Goal: Transaction & Acquisition: Book appointment/travel/reservation

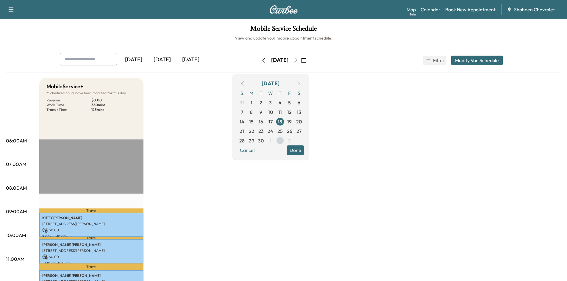
click at [281, 139] on span "2" at bounding box center [280, 140] width 3 height 7
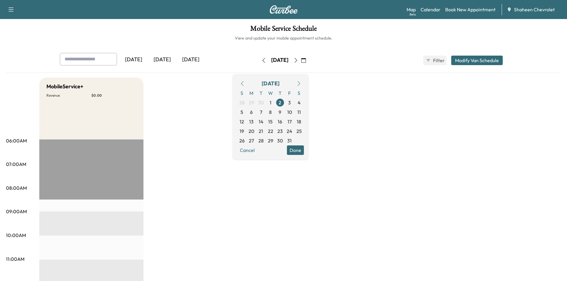
click at [304, 148] on button "Done" at bounding box center [295, 151] width 17 height 10
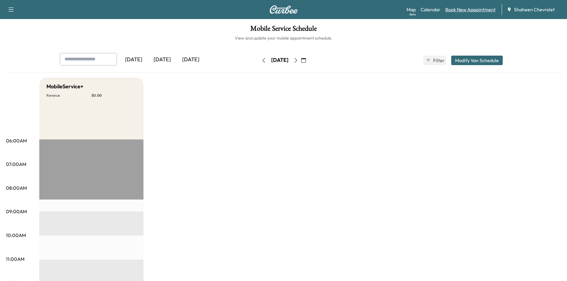
click at [461, 12] on link "Book New Appointment" at bounding box center [470, 9] width 50 height 7
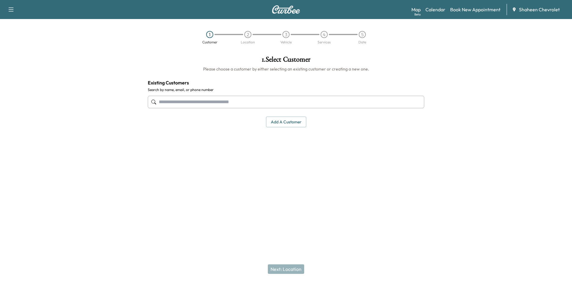
click at [283, 120] on button "Add a customer" at bounding box center [286, 122] width 40 height 11
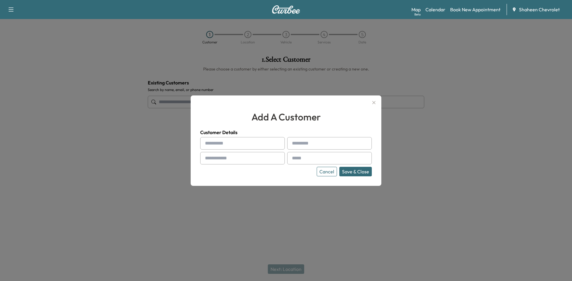
click at [217, 144] on input "text" at bounding box center [242, 143] width 85 height 13
type input "******"
type input "**********"
click at [248, 157] on input "text" at bounding box center [242, 158] width 85 height 13
type input "**********"
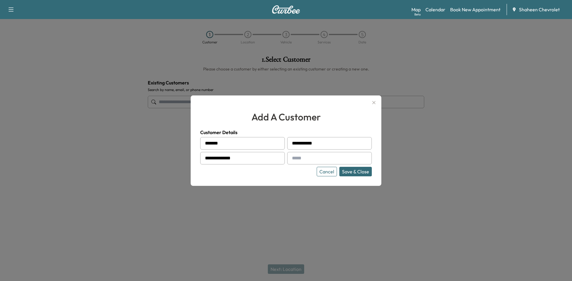
click at [349, 160] on input "text" at bounding box center [329, 158] width 85 height 13
type input "**********"
click at [350, 171] on button "Save & Close" at bounding box center [355, 172] width 32 height 10
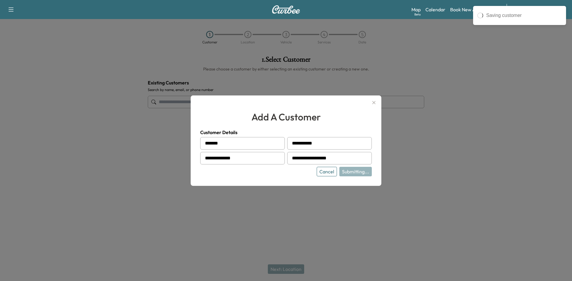
type input "**********"
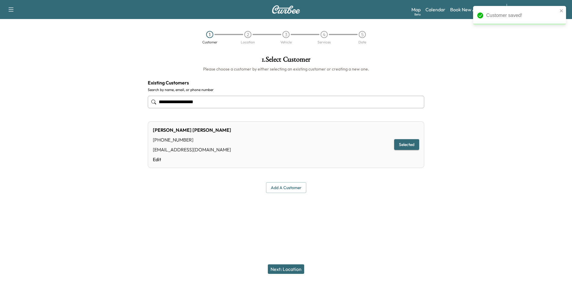
click at [282, 268] on button "Next: Location" at bounding box center [286, 270] width 36 height 10
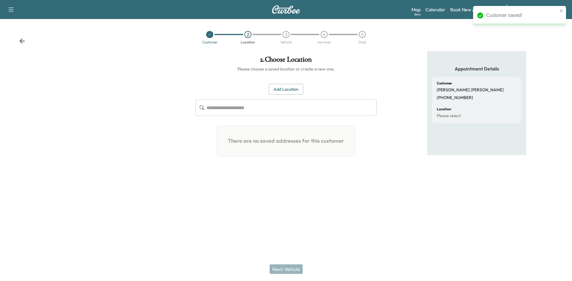
click at [288, 91] on button "Add Location" at bounding box center [286, 89] width 35 height 11
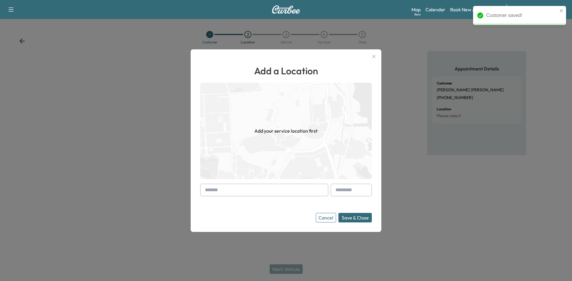
click at [264, 193] on input "text" at bounding box center [264, 190] width 128 height 13
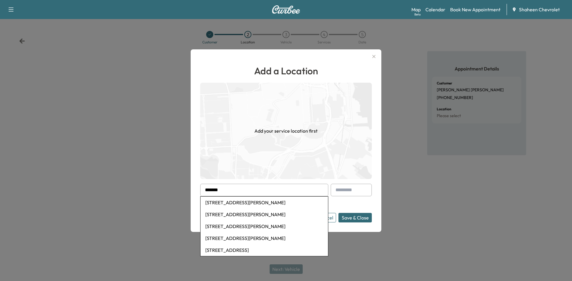
click at [257, 214] on li "[STREET_ADDRESS][PERSON_NAME]" at bounding box center [263, 215] width 127 height 12
type input "**********"
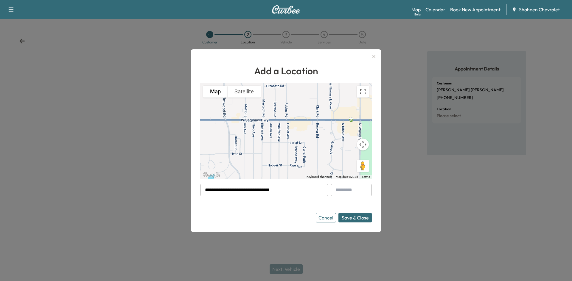
click at [359, 218] on button "Save & Close" at bounding box center [354, 218] width 33 height 10
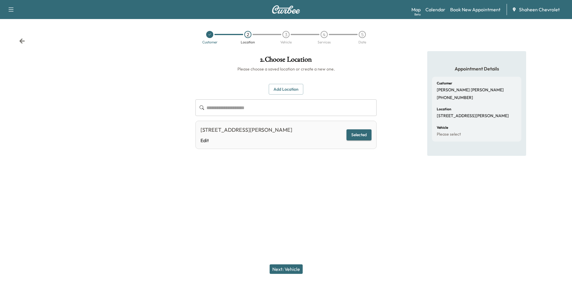
click at [290, 270] on button "Next: Vehicle" at bounding box center [285, 270] width 33 height 10
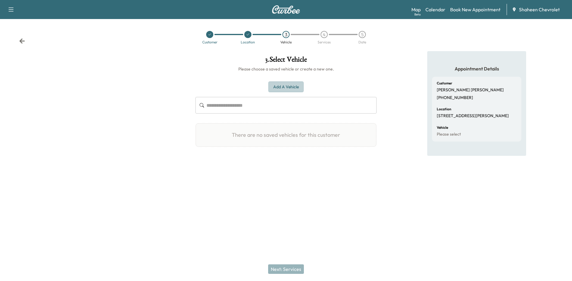
click at [291, 86] on button "Add a Vehicle" at bounding box center [285, 87] width 35 height 11
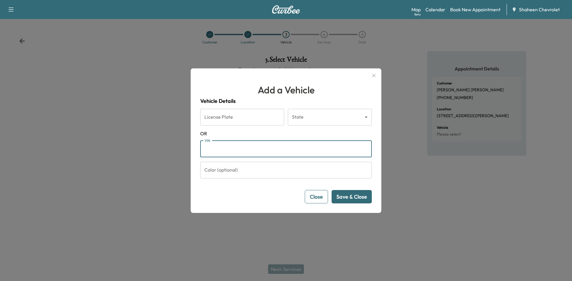
paste input "**********"
type input "**********"
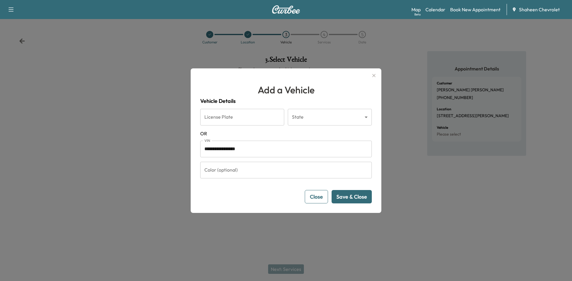
click at [349, 197] on button "Save & Close" at bounding box center [351, 196] width 40 height 13
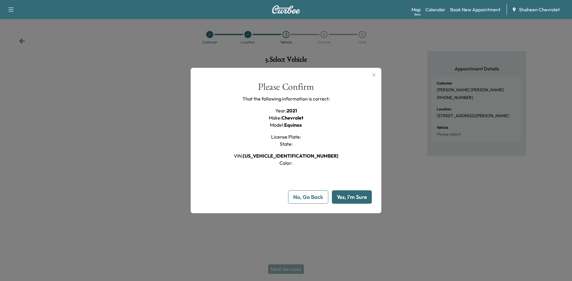
click at [350, 198] on button "Yes, I'm Sure" at bounding box center [352, 197] width 40 height 13
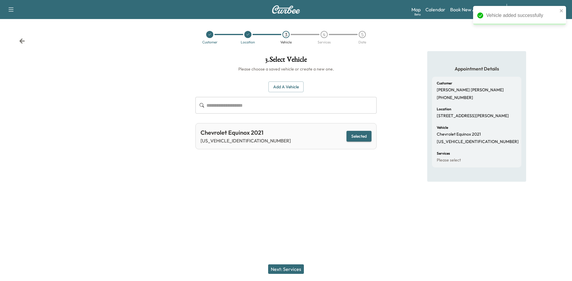
click at [294, 267] on button "Next: Services" at bounding box center [286, 270] width 36 height 10
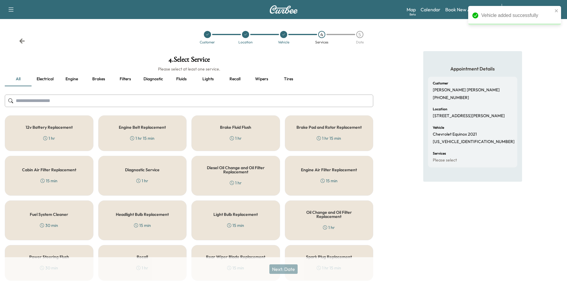
click at [52, 102] on input "text" at bounding box center [189, 101] width 369 height 13
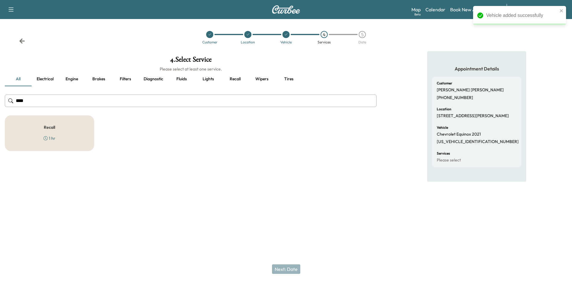
type input "****"
click at [59, 126] on div "Recall 1 hr" at bounding box center [49, 134] width 89 height 36
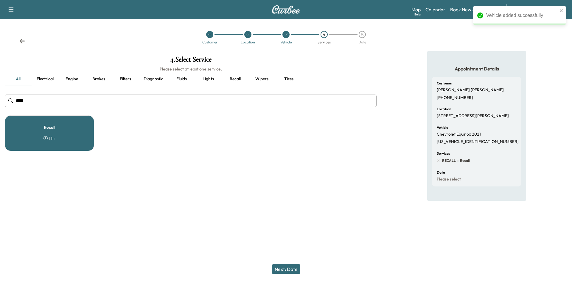
click at [297, 268] on button "Next: Date" at bounding box center [286, 270] width 28 height 10
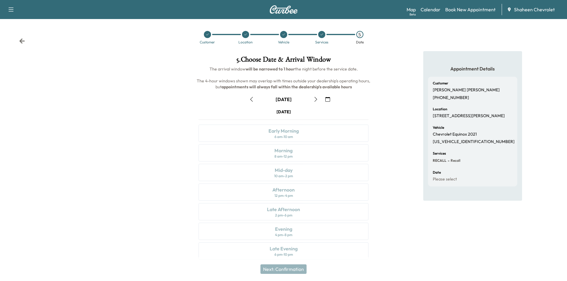
click at [325, 100] on icon "button" at bounding box center [327, 99] width 5 height 5
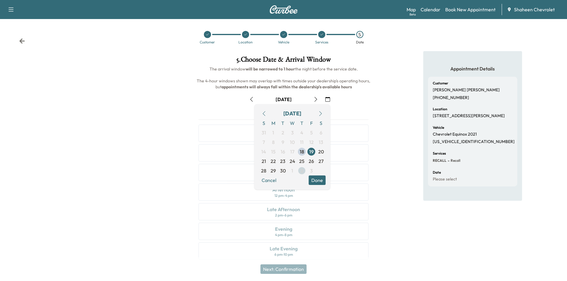
click at [300, 170] on span "2" at bounding box center [302, 171] width 10 height 10
click at [318, 180] on button "Done" at bounding box center [317, 181] width 17 height 10
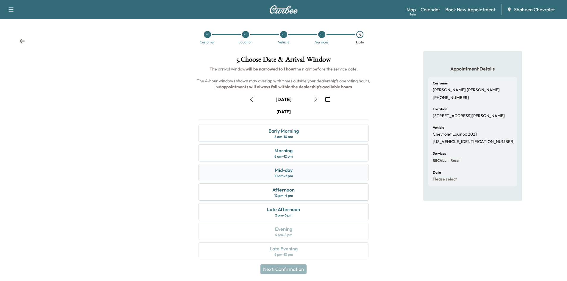
click at [303, 174] on div "Mid-day 10 am - 2 pm" at bounding box center [284, 172] width 170 height 17
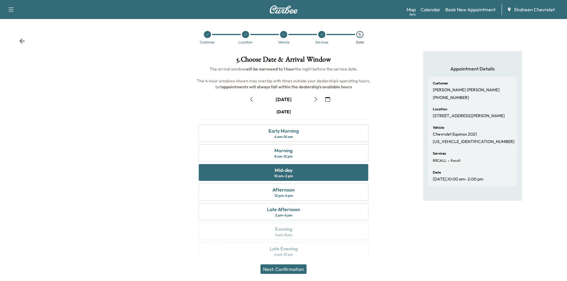
click at [284, 269] on button "Next: Confirmation" at bounding box center [283, 270] width 46 height 10
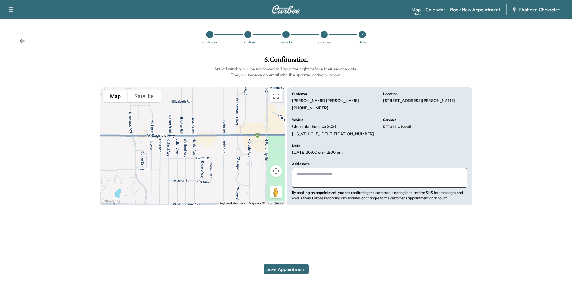
click at [284, 269] on button "Save Appointment" at bounding box center [285, 270] width 45 height 10
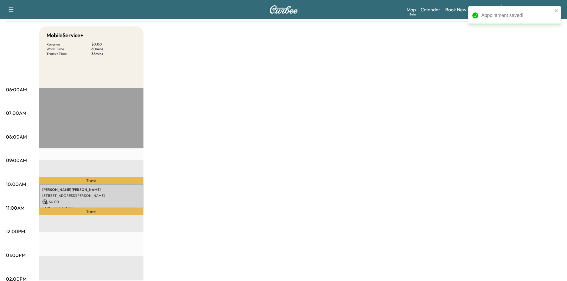
scroll to position [60, 0]
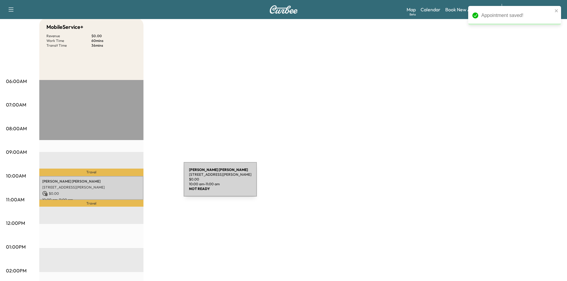
click at [138, 183] on div "[PERSON_NAME] [STREET_ADDRESS][PERSON_NAME][PERSON_NAME] $ 0.00 10:00 am - 11:0…" at bounding box center [91, 188] width 104 height 24
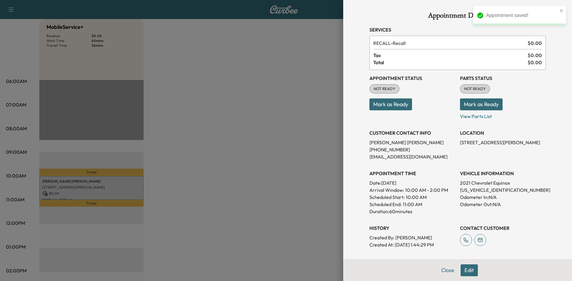
click at [390, 102] on button "Mark as Ready" at bounding box center [390, 105] width 43 height 12
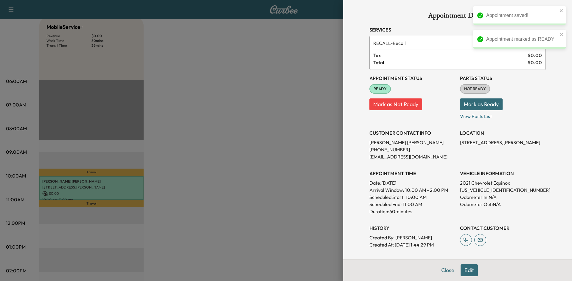
click at [474, 106] on button "Mark as Ready" at bounding box center [481, 105] width 43 height 12
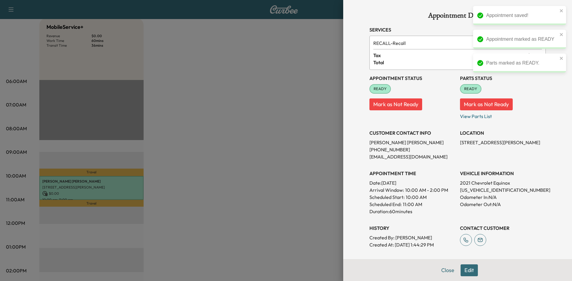
click at [307, 114] on div at bounding box center [286, 140] width 572 height 281
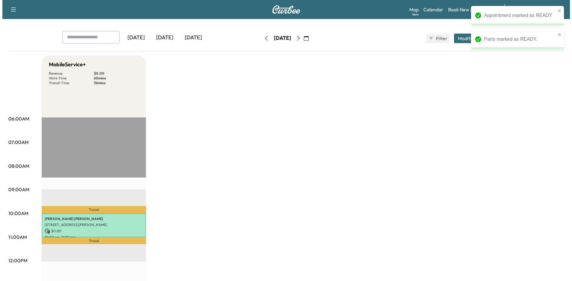
scroll to position [0, 0]
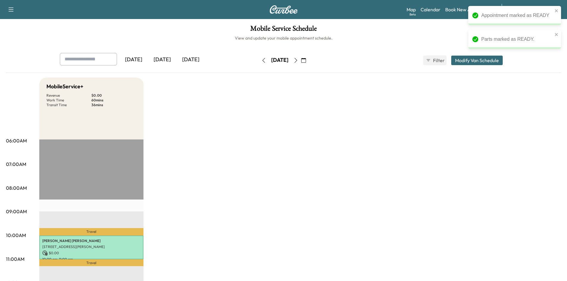
click at [170, 61] on div "[DATE]" at bounding box center [162, 60] width 29 height 14
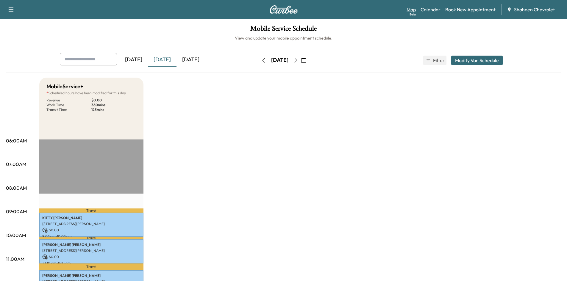
click at [411, 8] on link "Map Beta" at bounding box center [411, 9] width 9 height 7
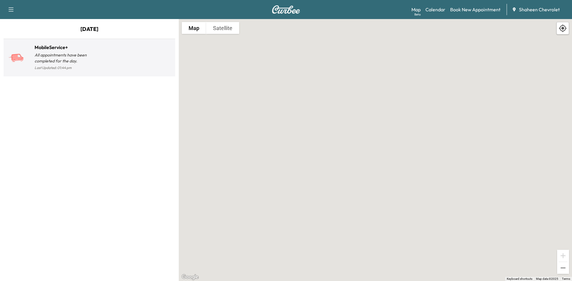
click at [122, 68] on div at bounding box center [130, 60] width 83 height 23
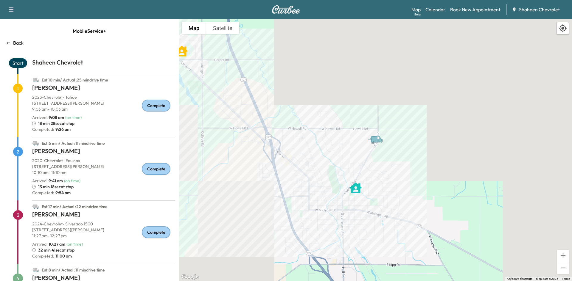
drag, startPoint x: 478, startPoint y: 238, endPoint x: 324, endPoint y: 158, distance: 173.5
click at [324, 158] on div "To activate drag with keyboard, press Alt + Enter. Once in keyboard drag state,…" at bounding box center [375, 150] width 393 height 262
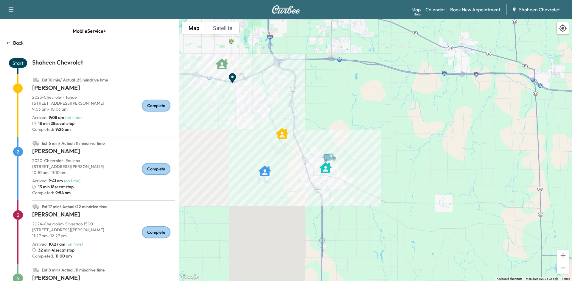
drag, startPoint x: 289, startPoint y: 146, endPoint x: 359, endPoint y: 141, distance: 70.1
click at [359, 141] on div "To activate drag with keyboard, press Alt + Enter. Once in keyboard drag state,…" at bounding box center [375, 150] width 393 height 262
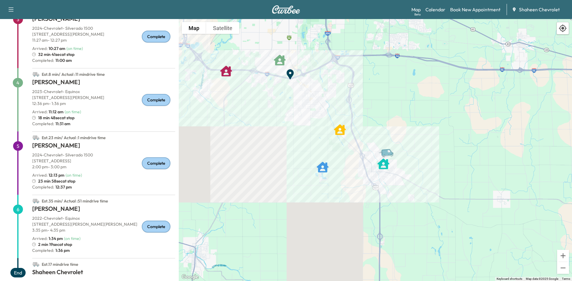
scroll to position [204, 0]
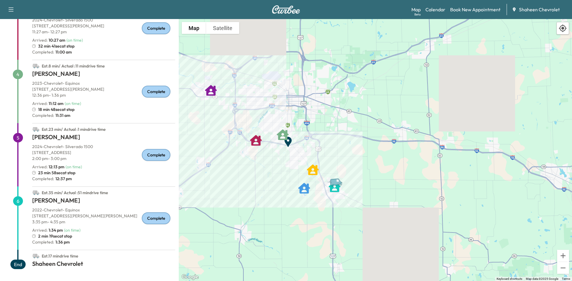
drag, startPoint x: 284, startPoint y: 108, endPoint x: 305, endPoint y: 133, distance: 32.6
click at [305, 133] on div "To activate drag with keyboard, press Alt + Enter. Once in keyboard drag state,…" at bounding box center [375, 150] width 393 height 262
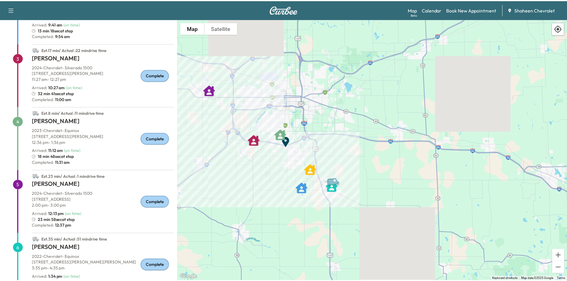
scroll to position [55, 0]
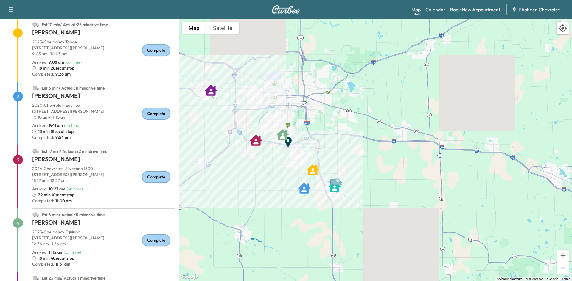
click at [437, 9] on link "Calendar" at bounding box center [435, 9] width 20 height 7
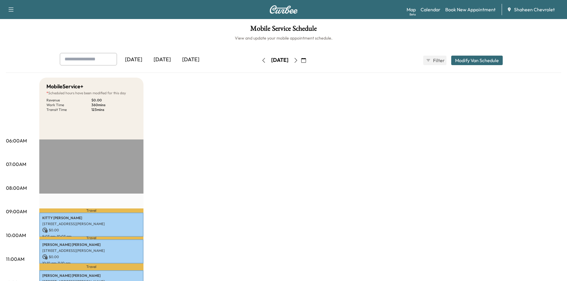
click at [298, 60] on icon "button" at bounding box center [296, 60] width 5 height 5
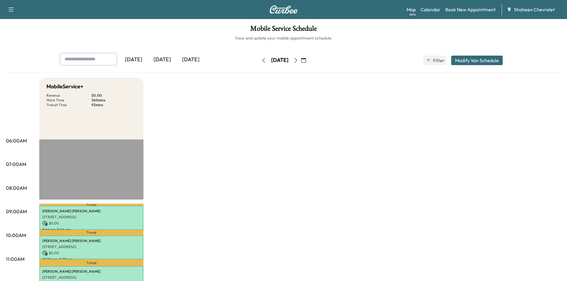
click at [297, 62] on icon "button" at bounding box center [295, 60] width 3 height 5
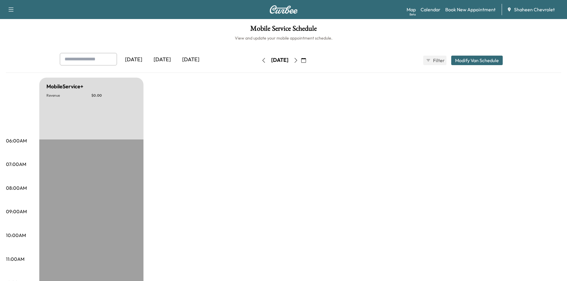
click at [298, 60] on icon "button" at bounding box center [296, 60] width 5 height 5
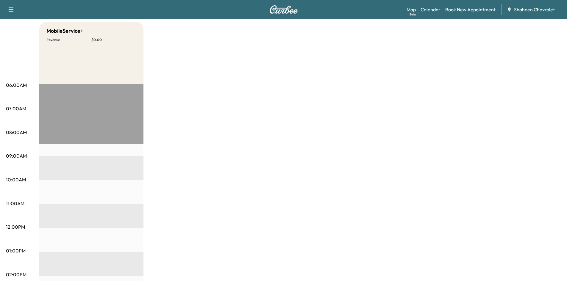
scroll to position [30, 0]
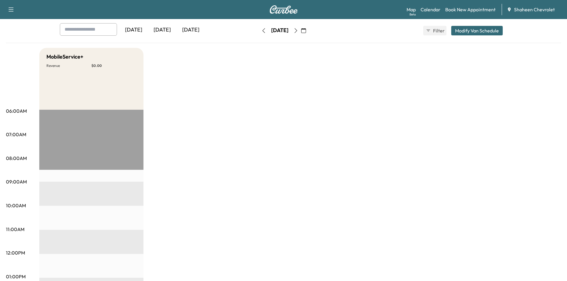
click at [486, 30] on button "Modify Van Schedule" at bounding box center [477, 31] width 52 height 10
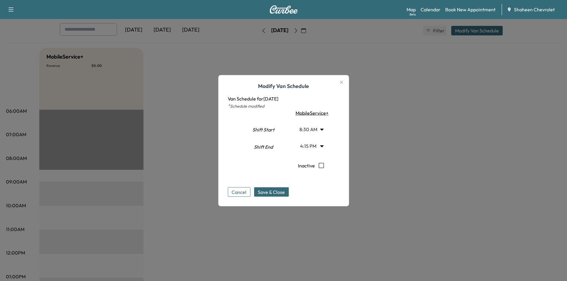
click at [419, 87] on div at bounding box center [283, 140] width 567 height 281
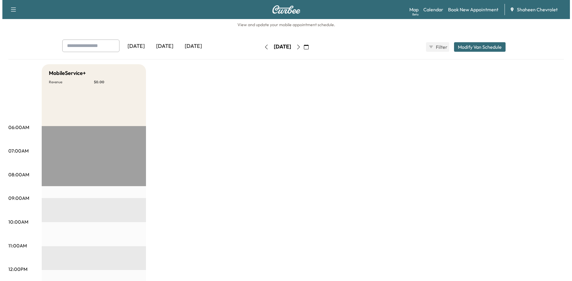
scroll to position [0, 0]
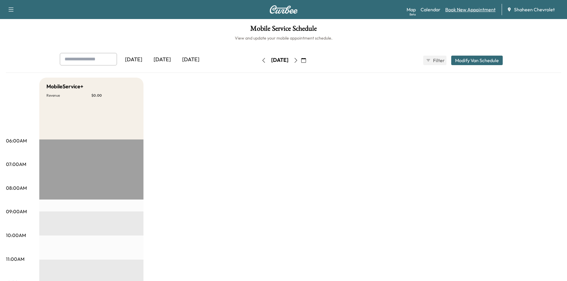
click at [480, 7] on link "Book New Appointment" at bounding box center [470, 9] width 50 height 7
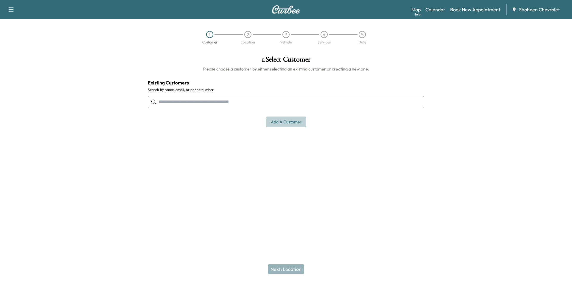
click at [283, 121] on button "Add a customer" at bounding box center [286, 122] width 40 height 11
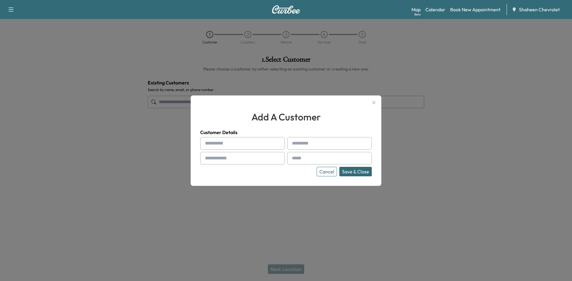
click at [230, 143] on input "text" at bounding box center [242, 143] width 85 height 13
type input "*"
type input "********"
click at [310, 144] on input "text" at bounding box center [329, 143] width 85 height 13
type input "**********"
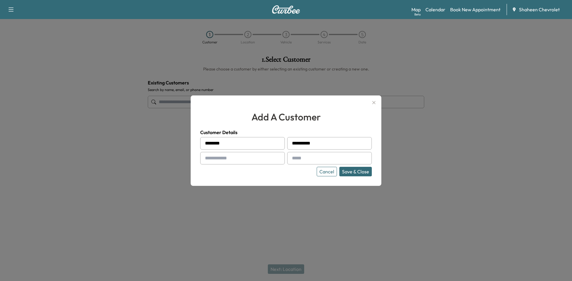
click at [226, 160] on input "text" at bounding box center [242, 158] width 85 height 13
click at [260, 154] on input "****" at bounding box center [242, 158] width 85 height 13
type input "**********"
click at [320, 161] on input "text" at bounding box center [329, 158] width 85 height 13
click at [312, 158] on input "text" at bounding box center [329, 158] width 85 height 13
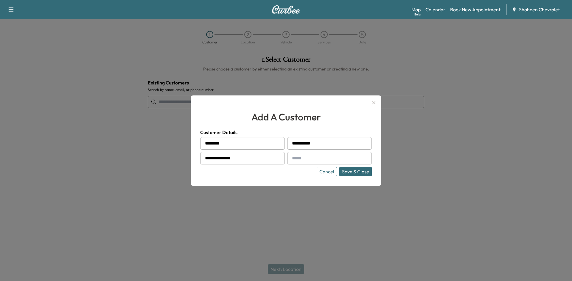
click at [305, 156] on input "text" at bounding box center [329, 158] width 85 height 13
type input "**********"
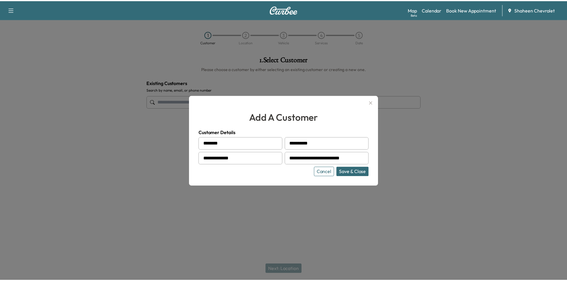
scroll to position [0, 0]
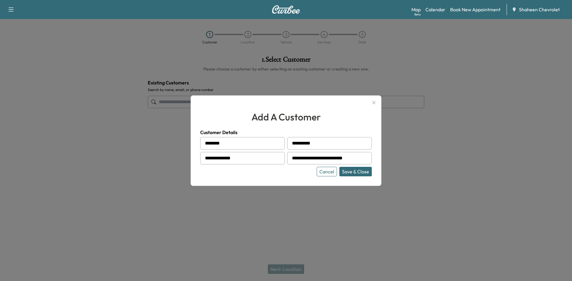
click at [348, 175] on button "Save & Close" at bounding box center [355, 172] width 32 height 10
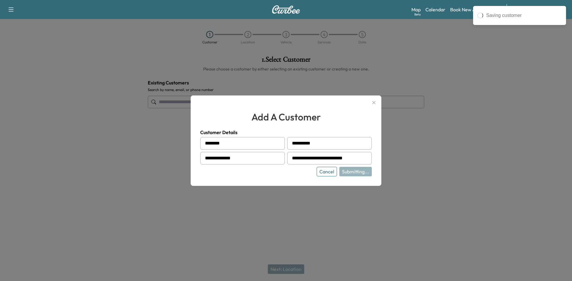
type input "**********"
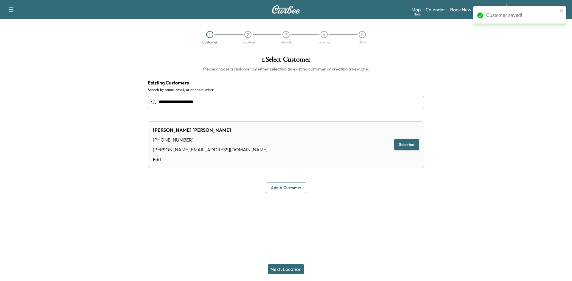
click at [276, 269] on button "Next: Location" at bounding box center [286, 270] width 36 height 10
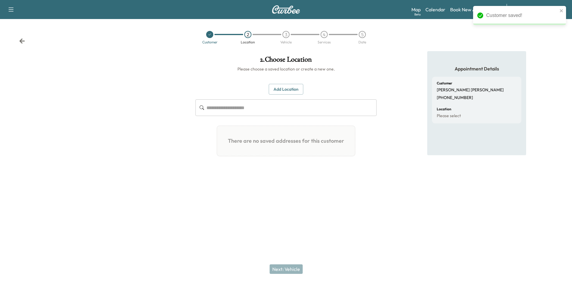
drag, startPoint x: 302, startPoint y: 80, endPoint x: 291, endPoint y: 86, distance: 12.5
click at [303, 80] on div "2 . Choose Location Please choose a saved location or create a new one. Add Loc…" at bounding box center [286, 114] width 191 height 127
click at [286, 89] on button "Add Location" at bounding box center [286, 89] width 35 height 11
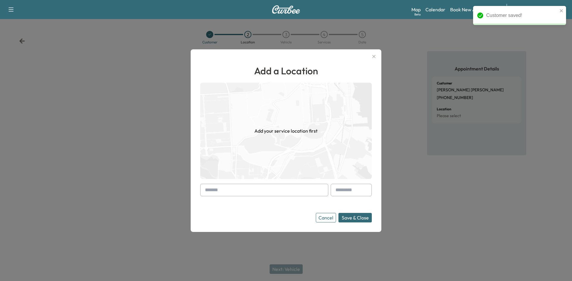
click at [230, 186] on input "text" at bounding box center [264, 190] width 128 height 13
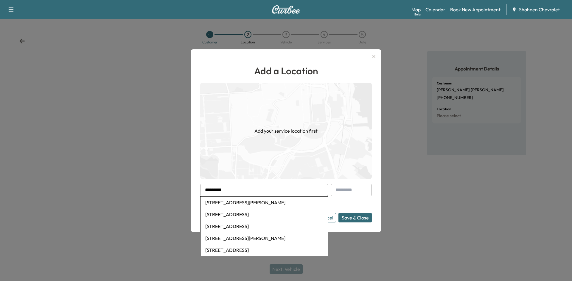
click at [242, 199] on li "[STREET_ADDRESS][PERSON_NAME]" at bounding box center [263, 203] width 127 height 12
type input "**********"
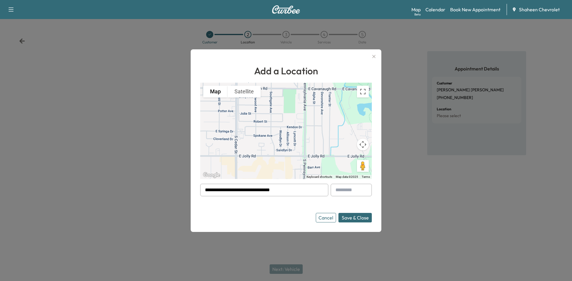
click at [360, 216] on button "Save & Close" at bounding box center [354, 218] width 33 height 10
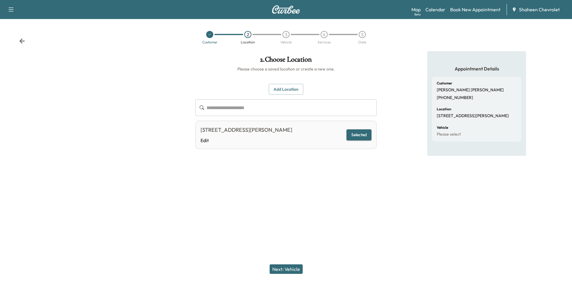
click at [288, 266] on button "Next: Vehicle" at bounding box center [285, 270] width 33 height 10
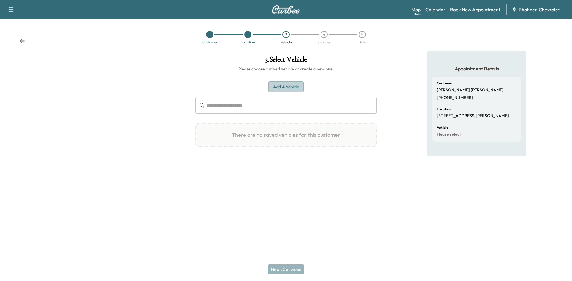
click at [294, 90] on button "Add a Vehicle" at bounding box center [285, 87] width 35 height 11
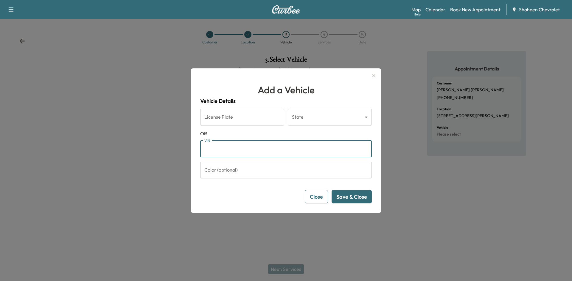
paste input "**********"
type input "**********"
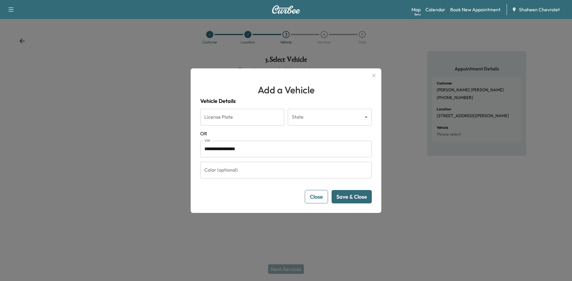
click at [349, 196] on button "Save & Close" at bounding box center [351, 196] width 40 height 13
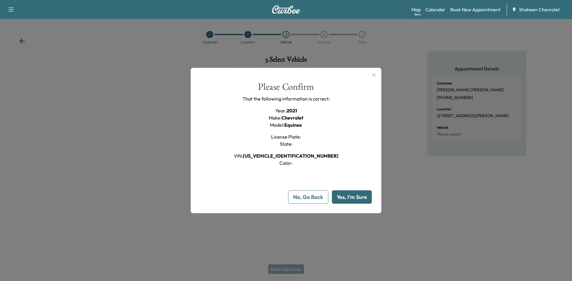
click at [349, 196] on button "Yes, I'm Sure" at bounding box center [352, 197] width 40 height 13
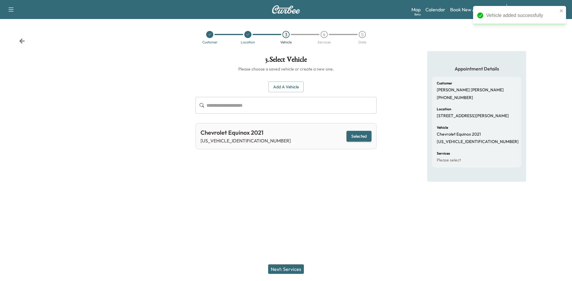
click at [296, 270] on button "Next: Services" at bounding box center [286, 270] width 36 height 10
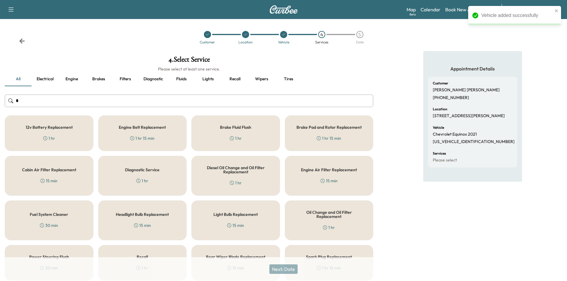
click at [75, 103] on input "*" at bounding box center [189, 101] width 369 height 13
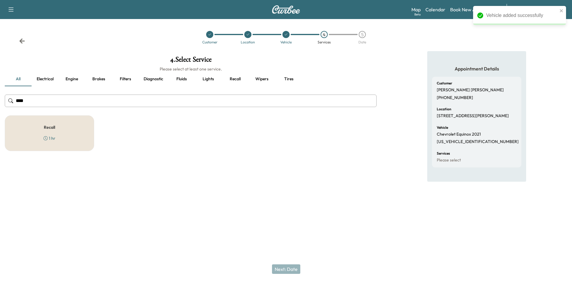
type input "****"
click at [78, 127] on div "Recall 1 hr" at bounding box center [49, 134] width 89 height 36
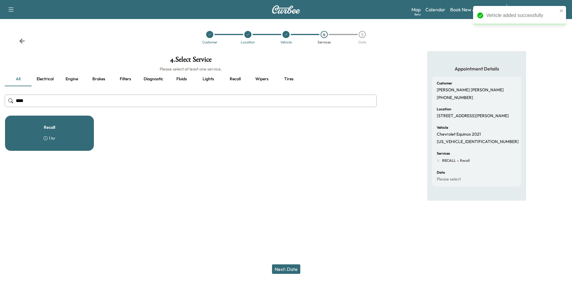
click at [286, 263] on div "Next: Date" at bounding box center [286, 270] width 572 height 24
click at [287, 269] on button "Next: Date" at bounding box center [286, 270] width 28 height 10
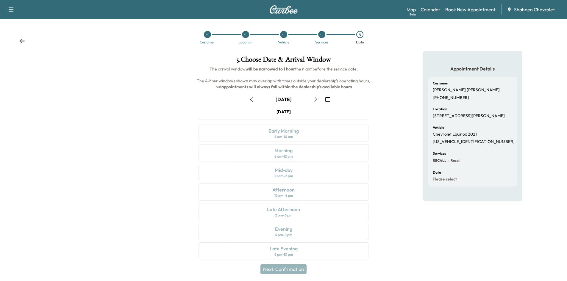
click at [318, 98] on icon "button" at bounding box center [315, 99] width 5 height 5
click at [294, 168] on div "Mid-day 10 am - 2 pm" at bounding box center [284, 172] width 170 height 17
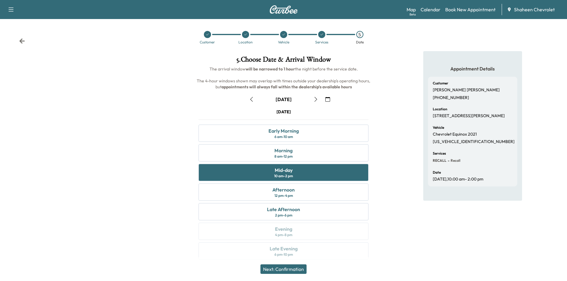
click at [288, 269] on button "Next: Confirmation" at bounding box center [283, 270] width 46 height 10
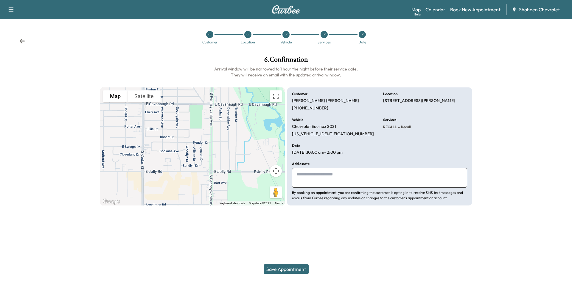
click at [291, 267] on button "Save Appointment" at bounding box center [285, 270] width 45 height 10
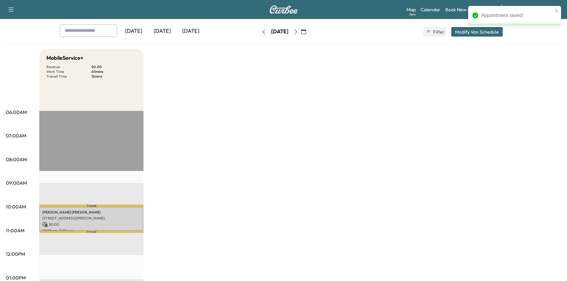
scroll to position [89, 0]
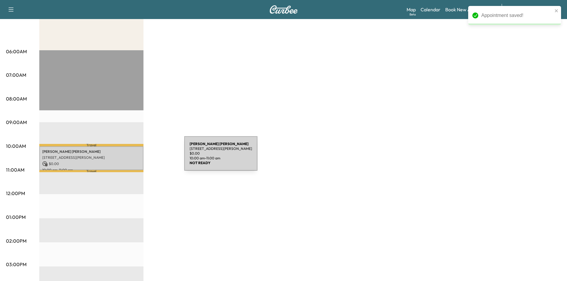
click at [140, 157] on p "[STREET_ADDRESS][PERSON_NAME]" at bounding box center [91, 157] width 98 height 5
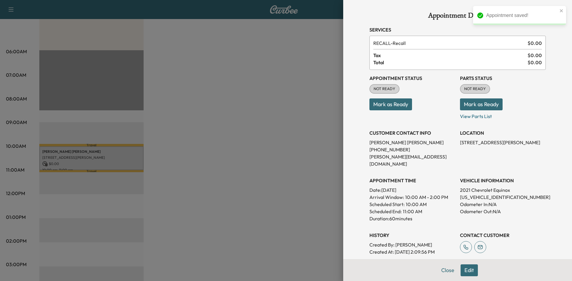
click at [398, 107] on button "Mark as Ready" at bounding box center [390, 105] width 43 height 12
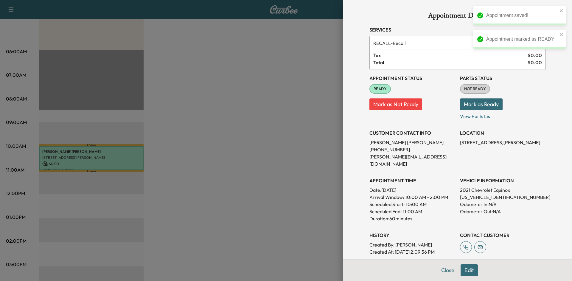
click at [474, 103] on button "Mark as Ready" at bounding box center [481, 105] width 43 height 12
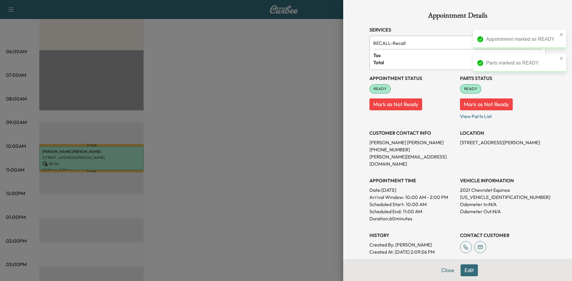
click at [323, 129] on div at bounding box center [286, 140] width 572 height 281
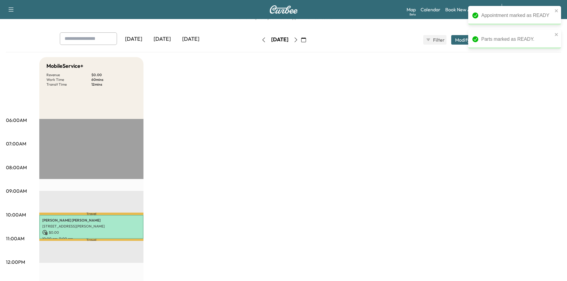
scroll to position [60, 0]
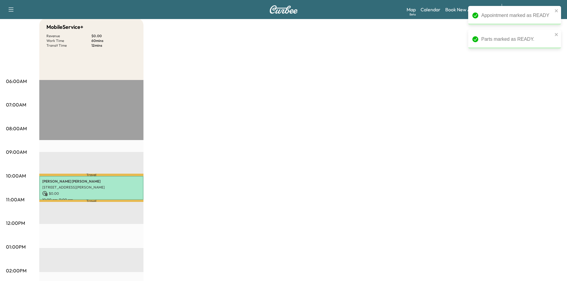
click at [376, 119] on div "MobileService+ Revenue $ 0.00 Work Time 60 mins Transit Time 12 mins Travel [PE…" at bounding box center [300, 241] width 522 height 447
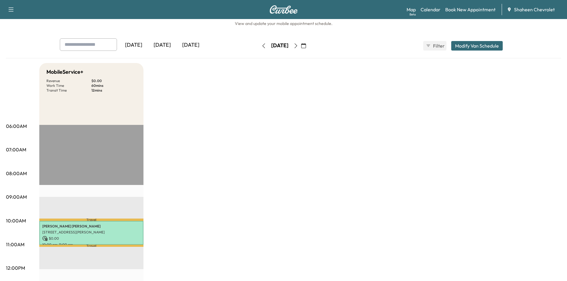
scroll to position [0, 0]
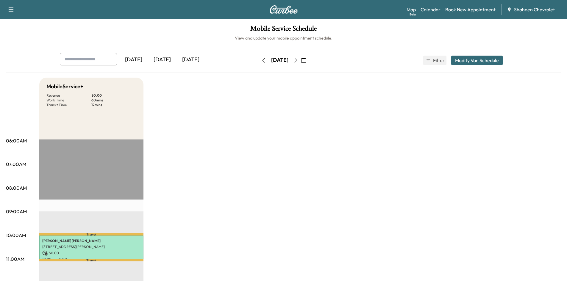
click at [259, 63] on button "button" at bounding box center [264, 61] width 10 height 10
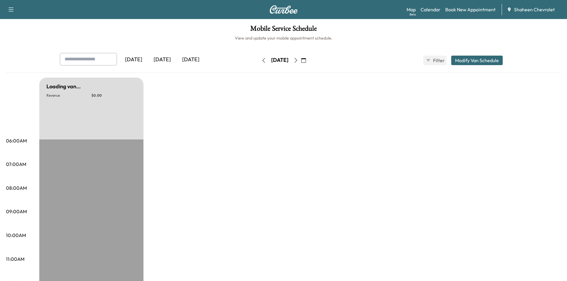
click at [259, 59] on button "button" at bounding box center [264, 61] width 10 height 10
click at [259, 61] on button "button" at bounding box center [264, 61] width 10 height 10
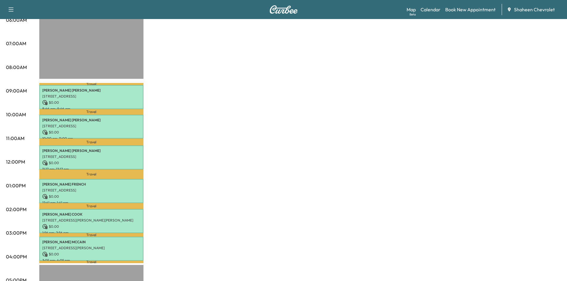
scroll to position [179, 0]
